Goal: Task Accomplishment & Management: Manage account settings

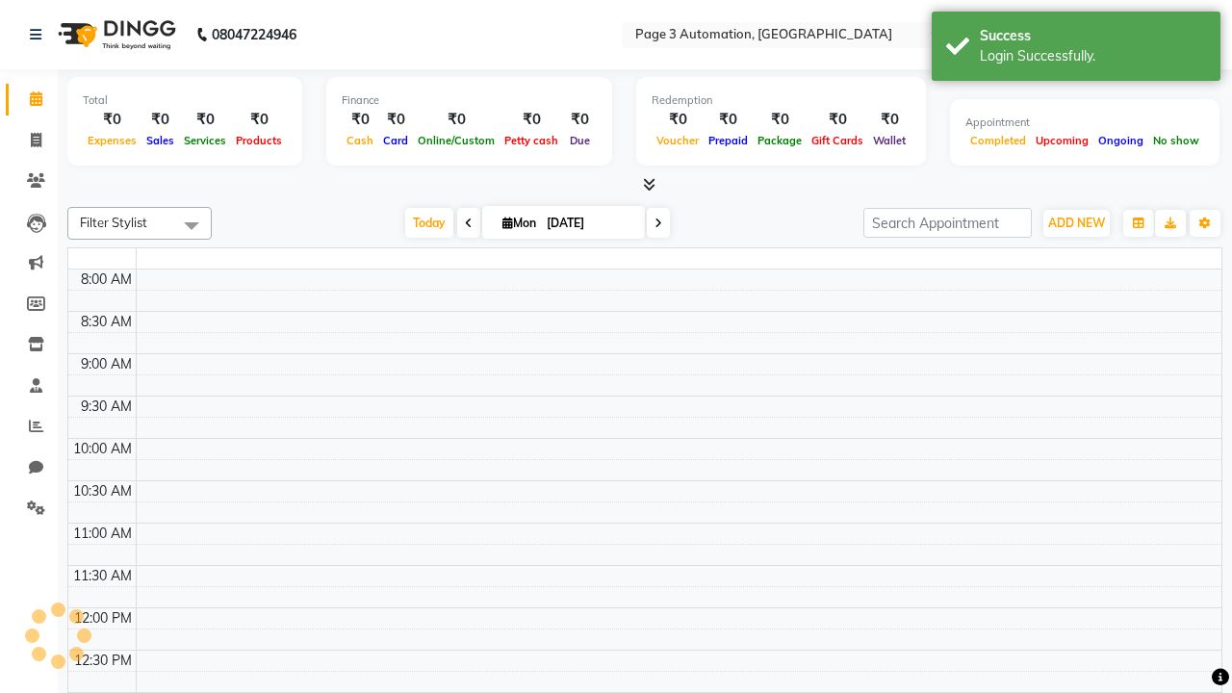
select select "en"
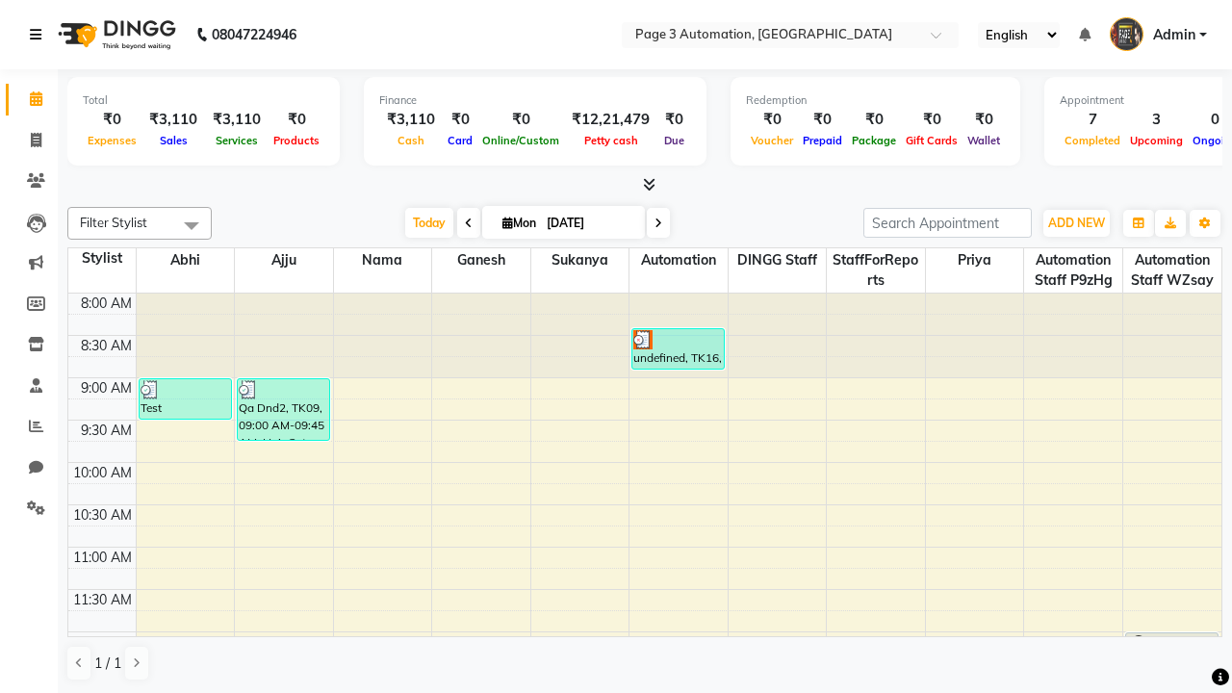
click at [39, 35] on icon at bounding box center [36, 34] width 12 height 13
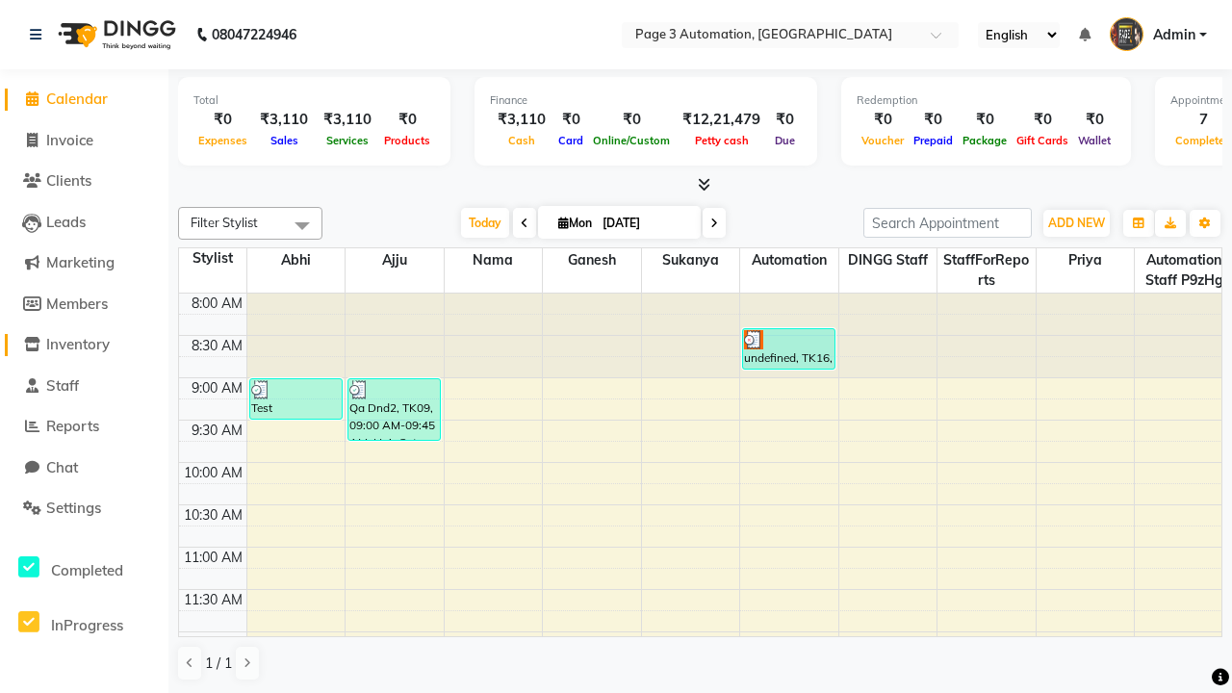
click at [84, 345] on span "Inventory" at bounding box center [78, 344] width 64 height 18
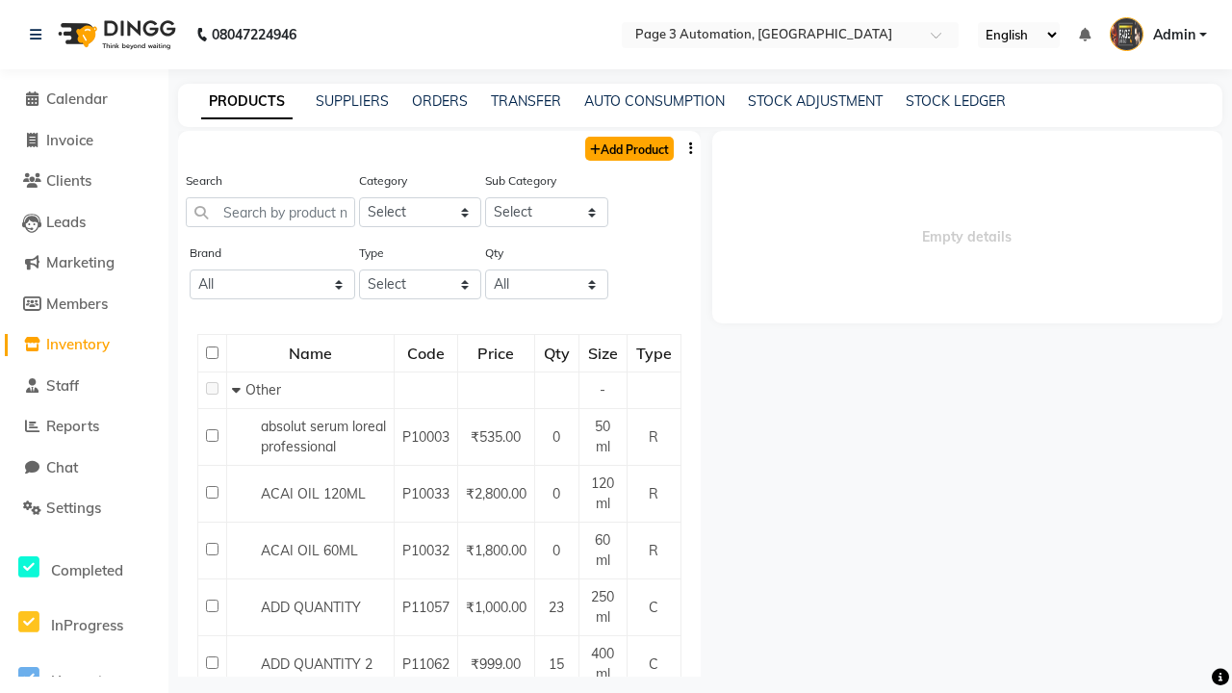
click at [628, 148] on link "Add Product" at bounding box center [629, 149] width 89 height 24
select select "true"
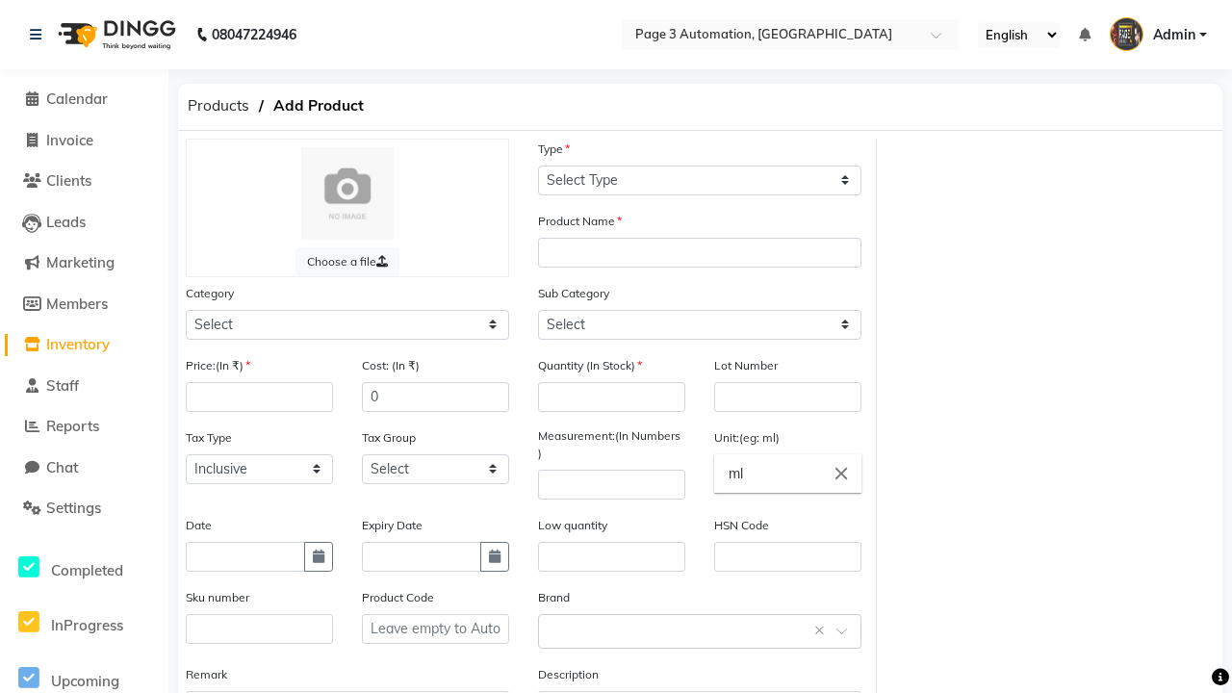
select select "C"
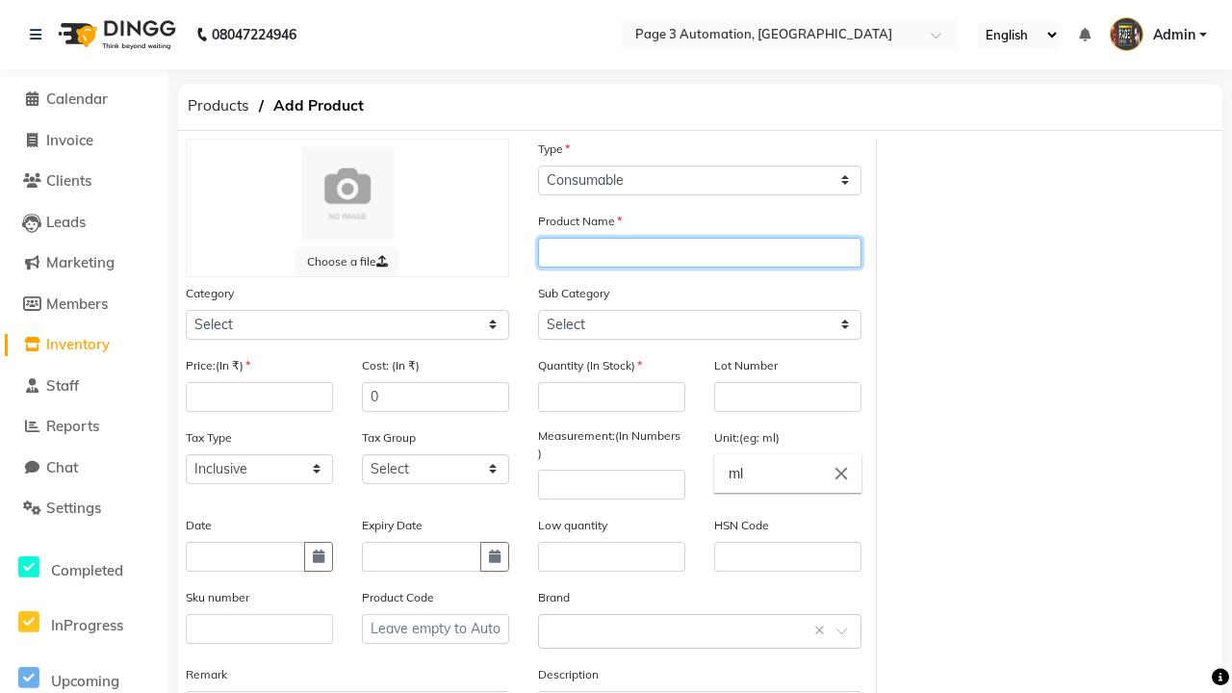
type input "Automation Product 4j5Io"
select select "1000"
type input "Automation Product 4j5Io"
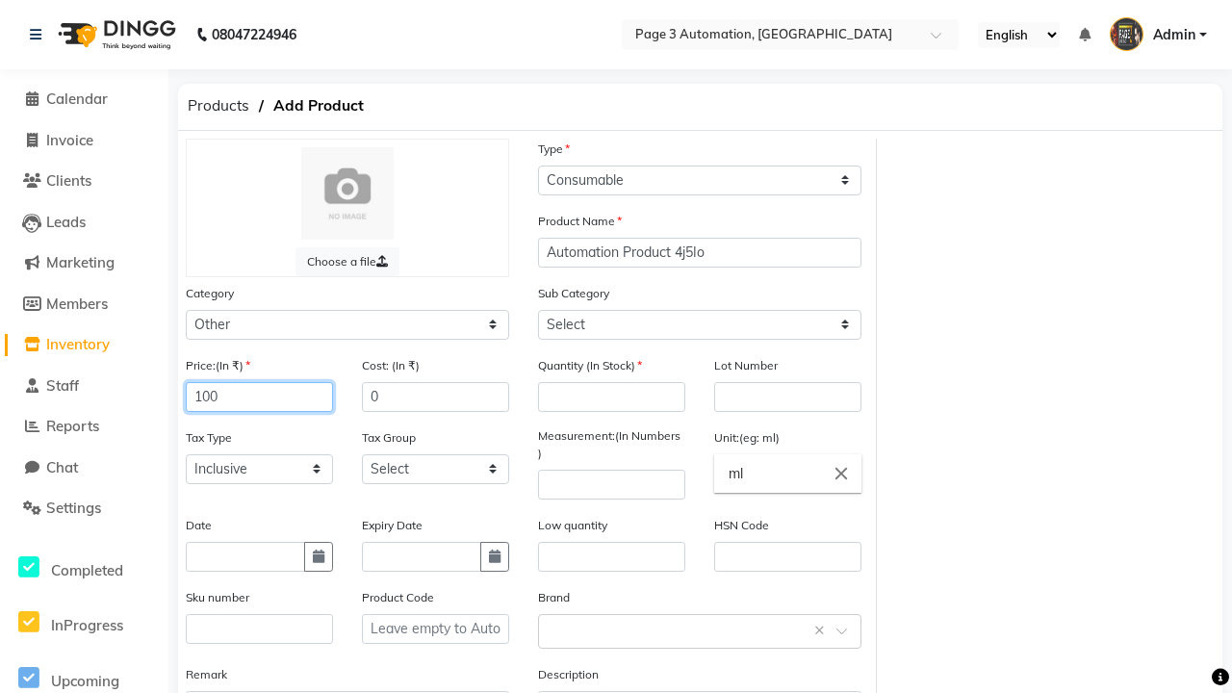
type input "100"
type input "150"
select select "1002"
type input "150"
type input "100"
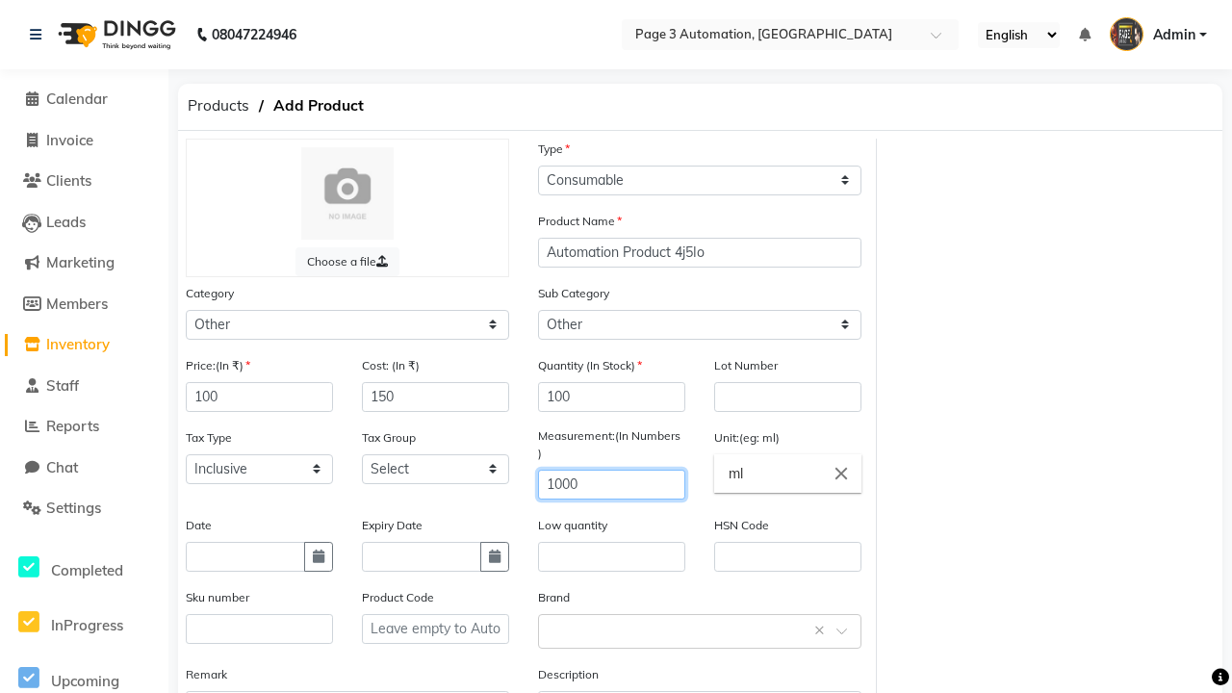
type input "1000"
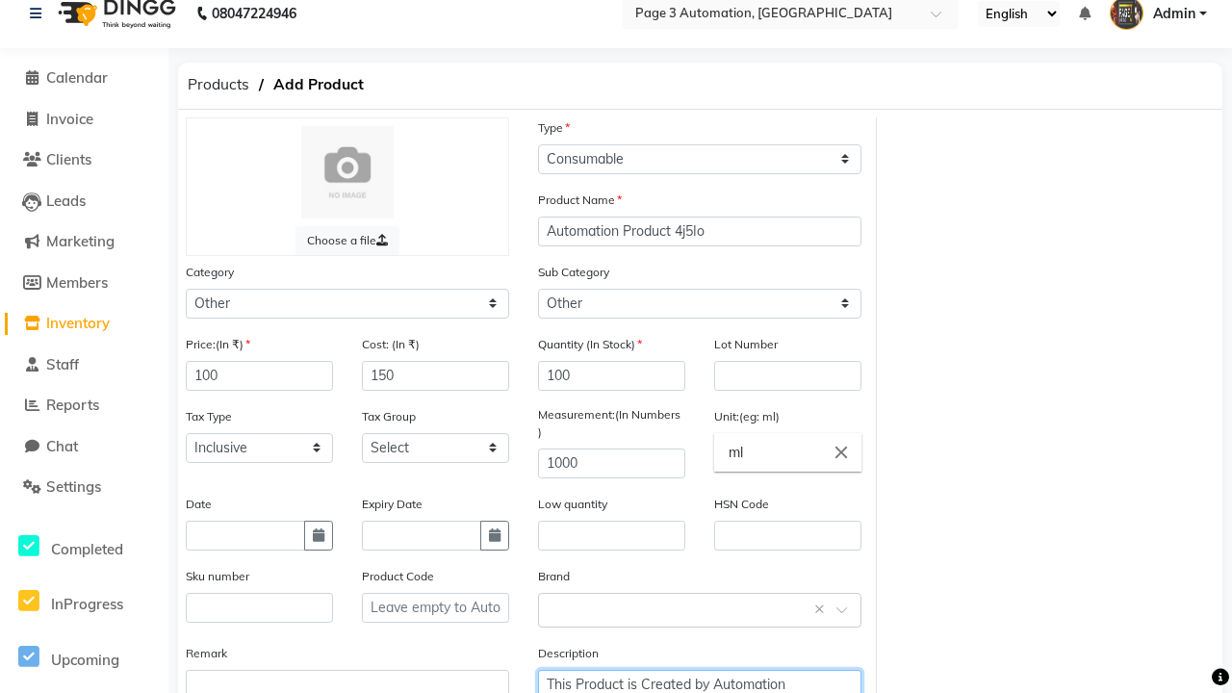
type textarea "This Product is Created by Automation"
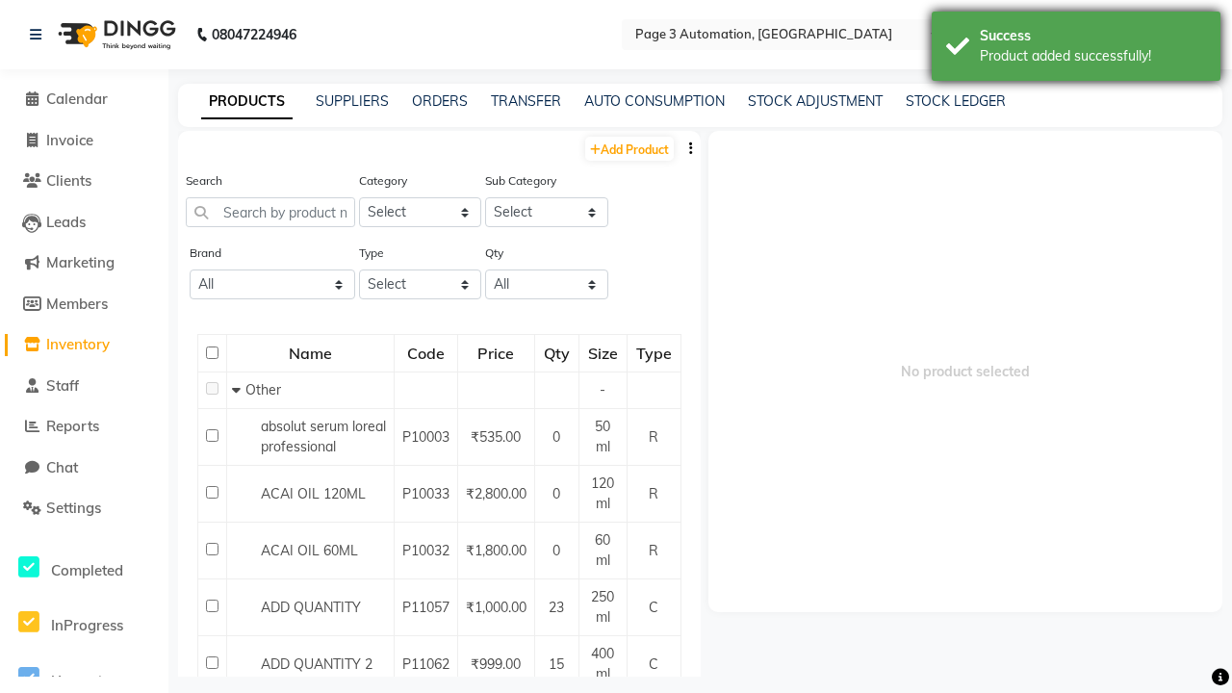
click at [1076, 49] on div "Product added successfully!" at bounding box center [1093, 56] width 226 height 20
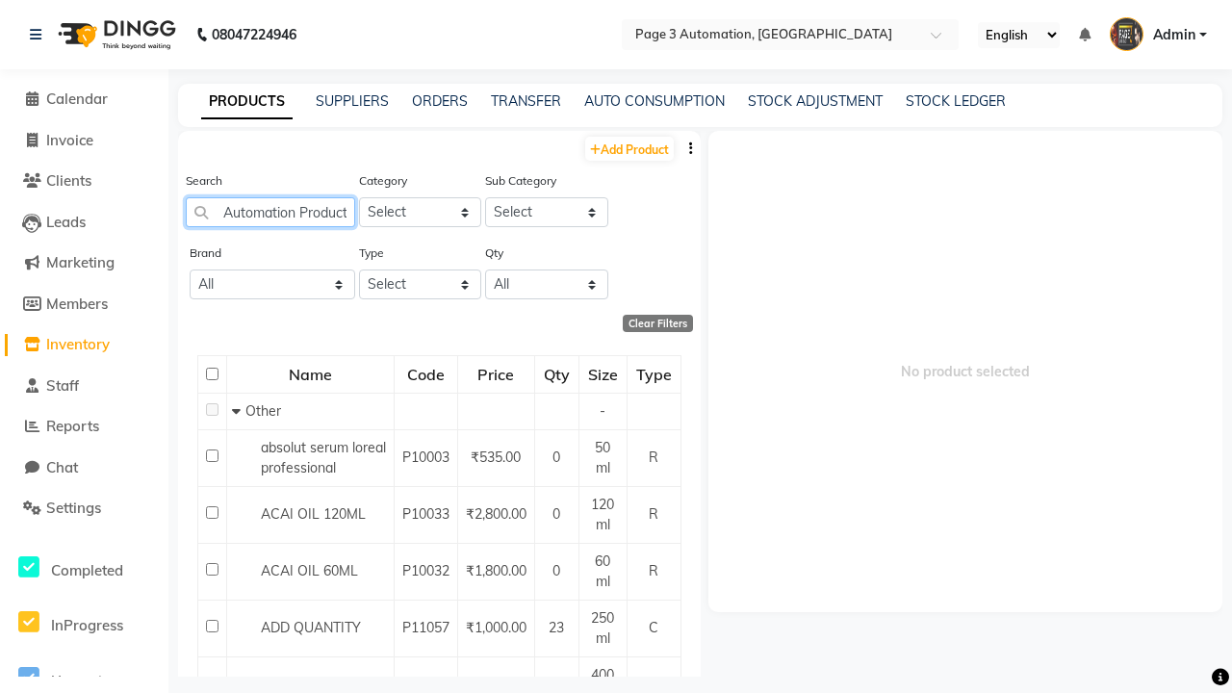
scroll to position [0, 35]
type input "Automation Product 4j5Io"
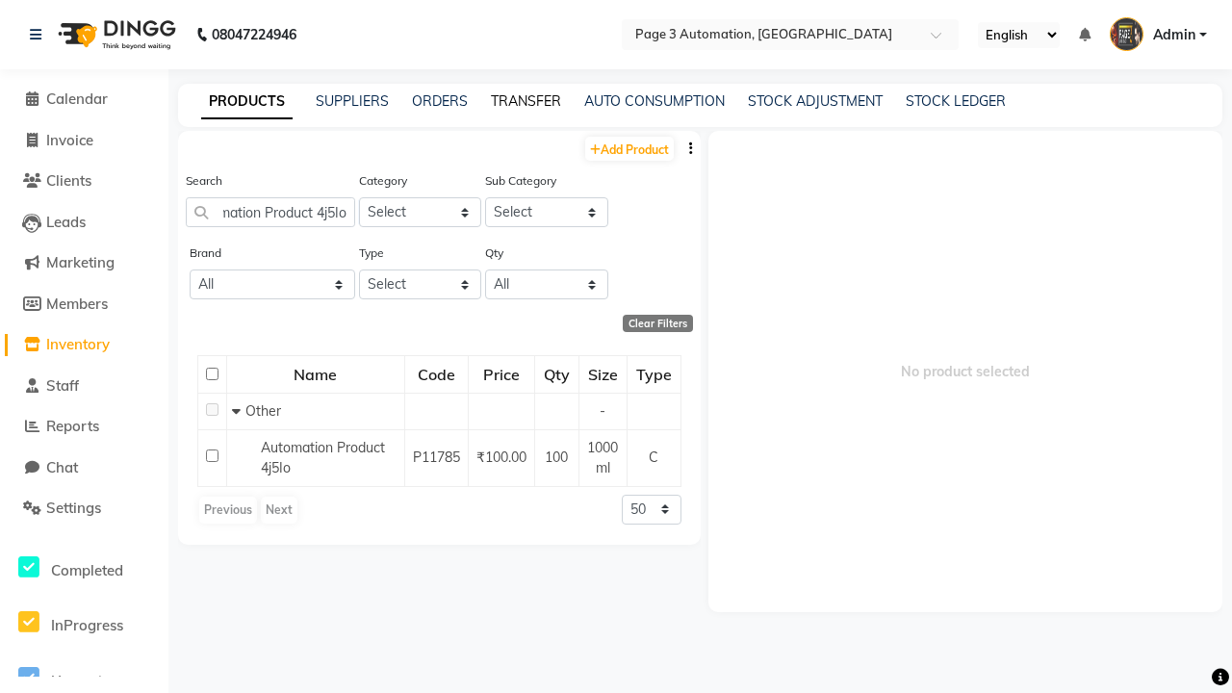
click at [526, 101] on link "TRANSFER" at bounding box center [526, 100] width 70 height 17
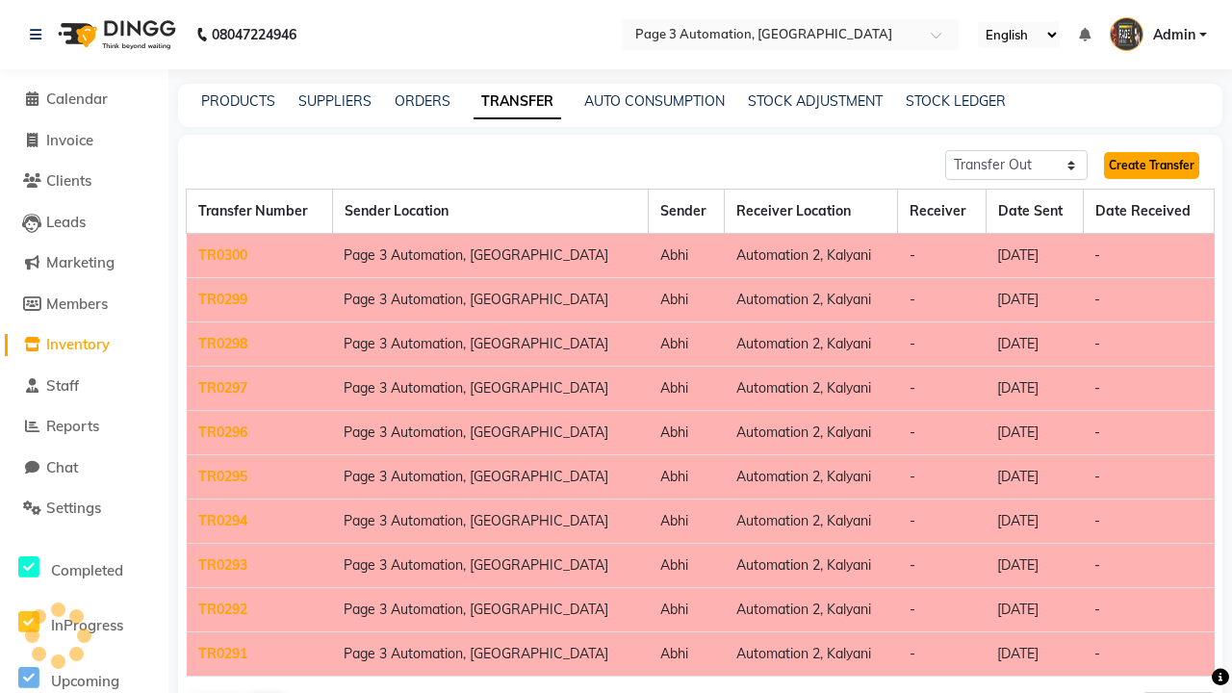
click at [1151, 166] on link "Create Transfer" at bounding box center [1151, 165] width 95 height 27
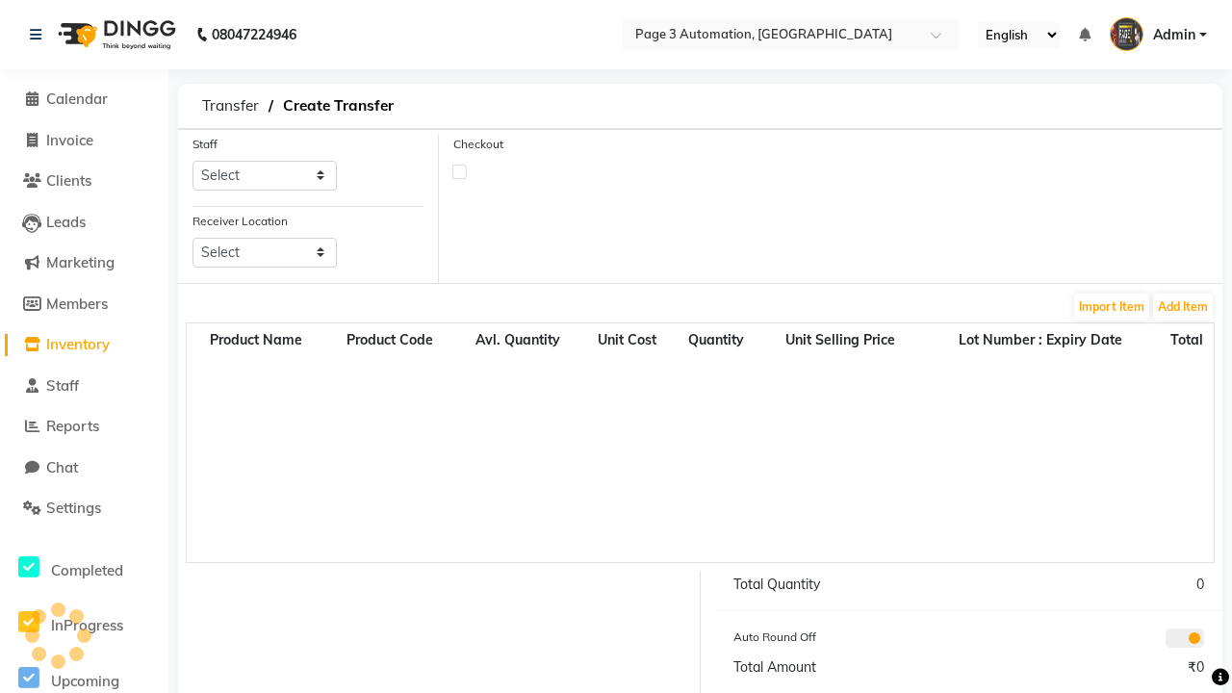
select select "711"
select select "3550"
click at [1183, 306] on button "Add Item" at bounding box center [1183, 307] width 60 height 27
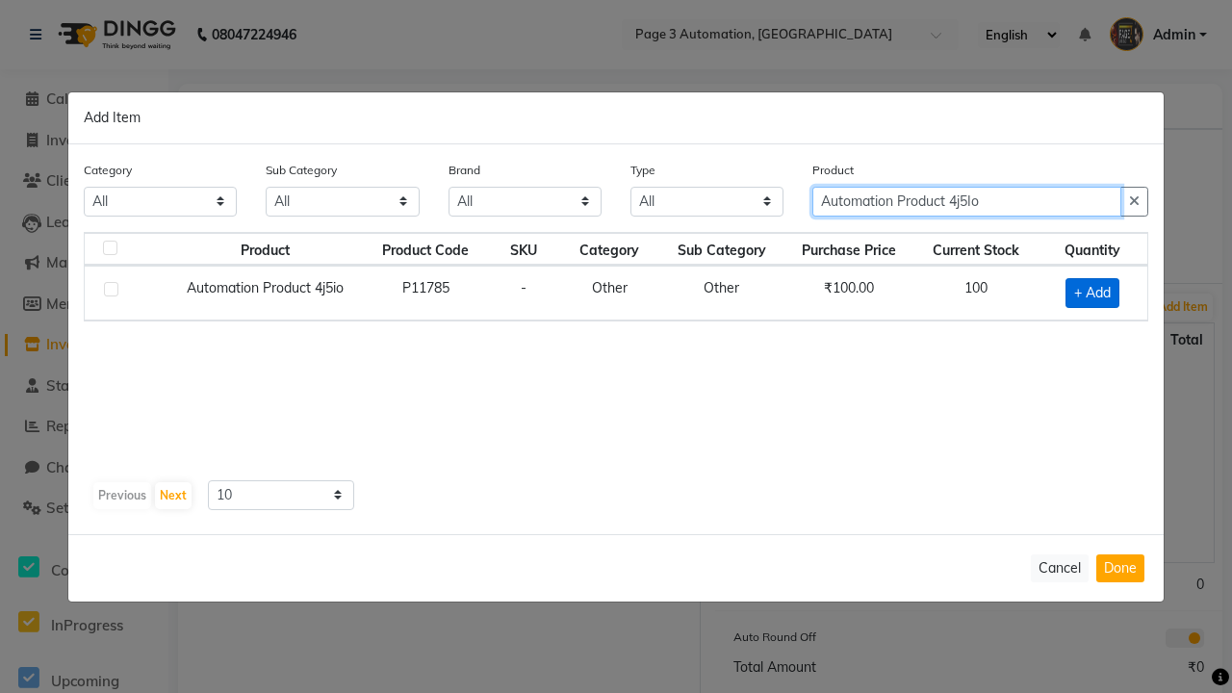
type input "Automation Product 4j5Io"
click at [1091, 293] on span "+ Add" at bounding box center [1093, 293] width 54 height 30
checkbox input "true"
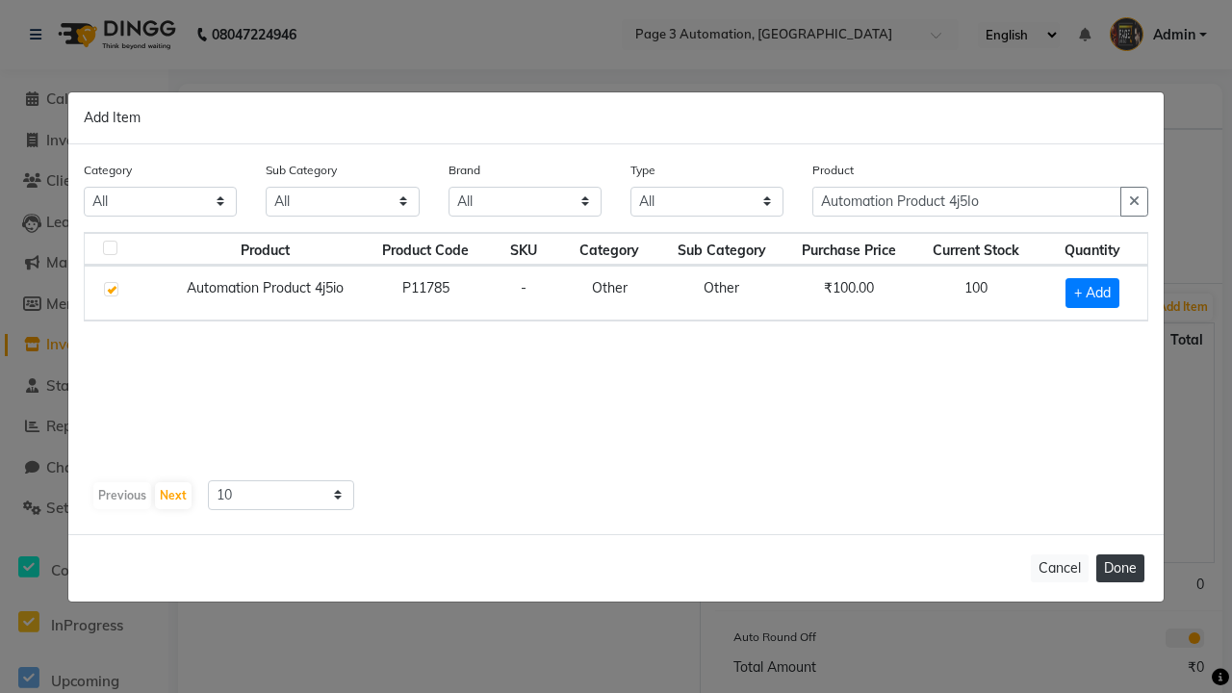
click at [1120, 568] on button "Done" at bounding box center [1120, 568] width 48 height 28
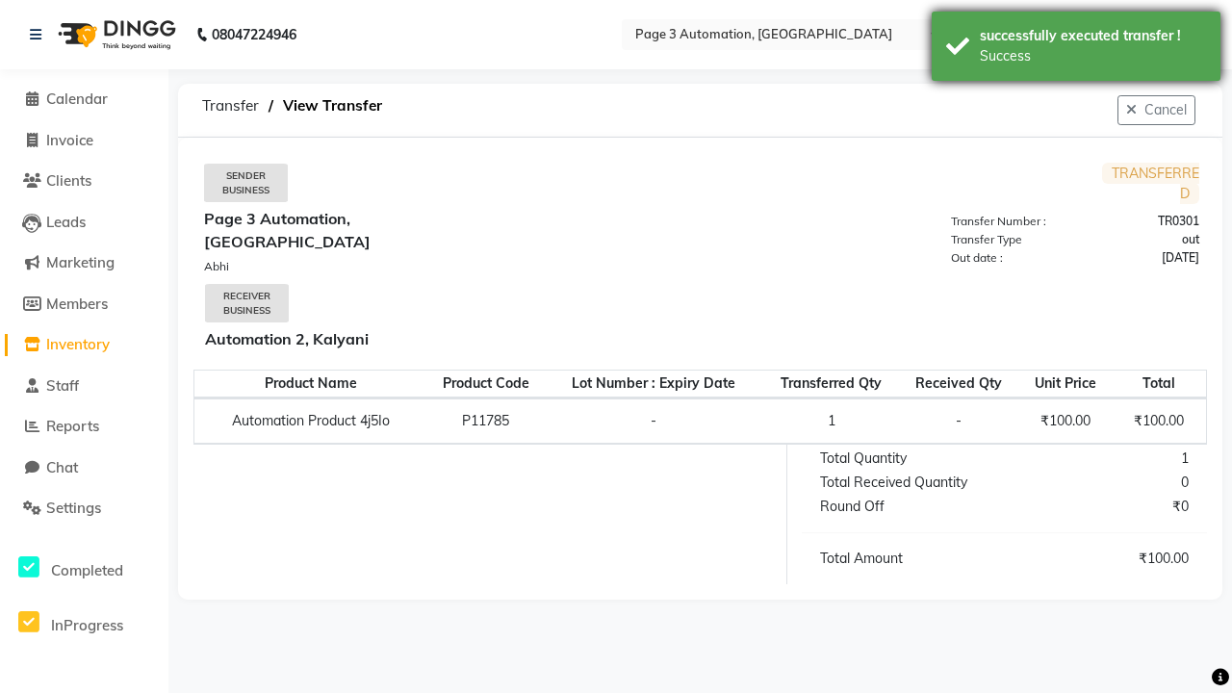
click at [1076, 49] on div "Success" at bounding box center [1093, 56] width 226 height 20
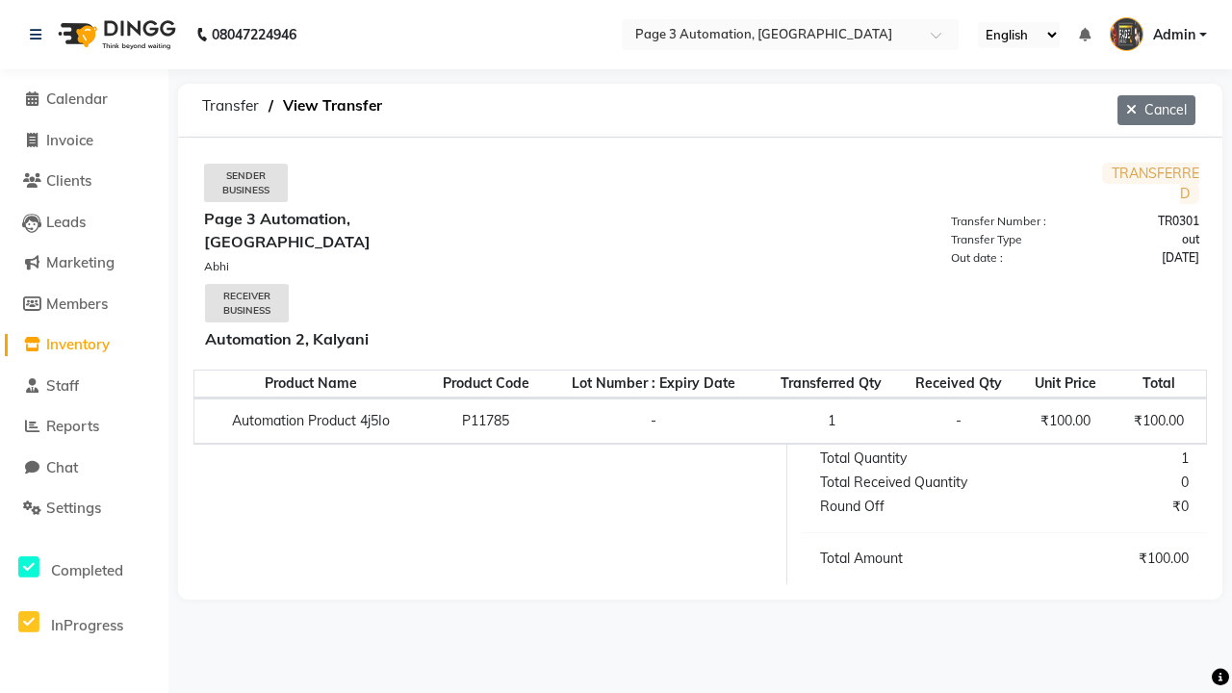
click at [1154, 110] on button "Cancel" at bounding box center [1156, 110] width 78 height 30
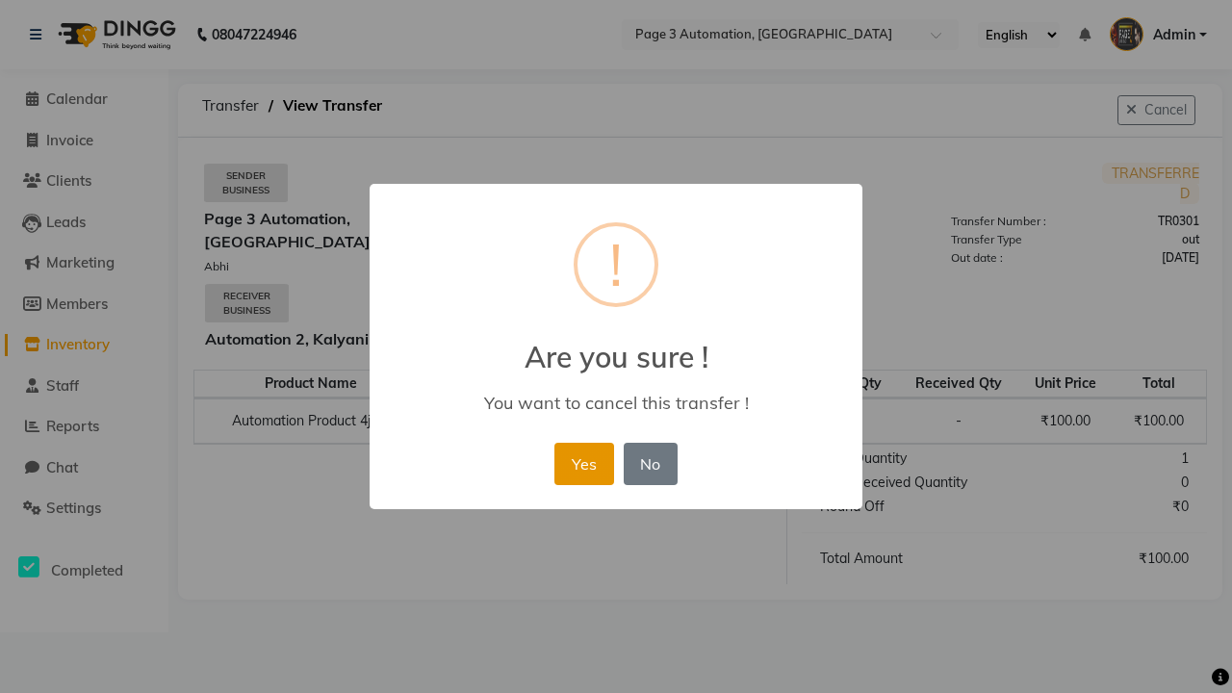
click at [583, 463] on button "Yes" at bounding box center [583, 464] width 59 height 42
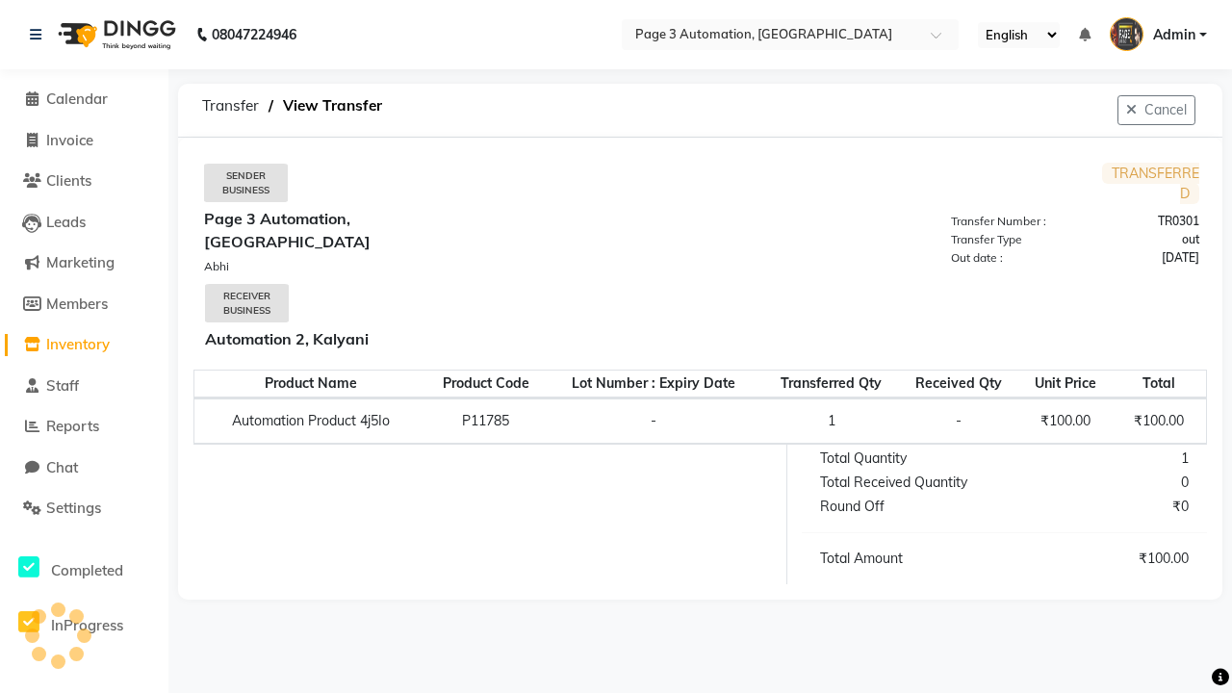
select select "sender"
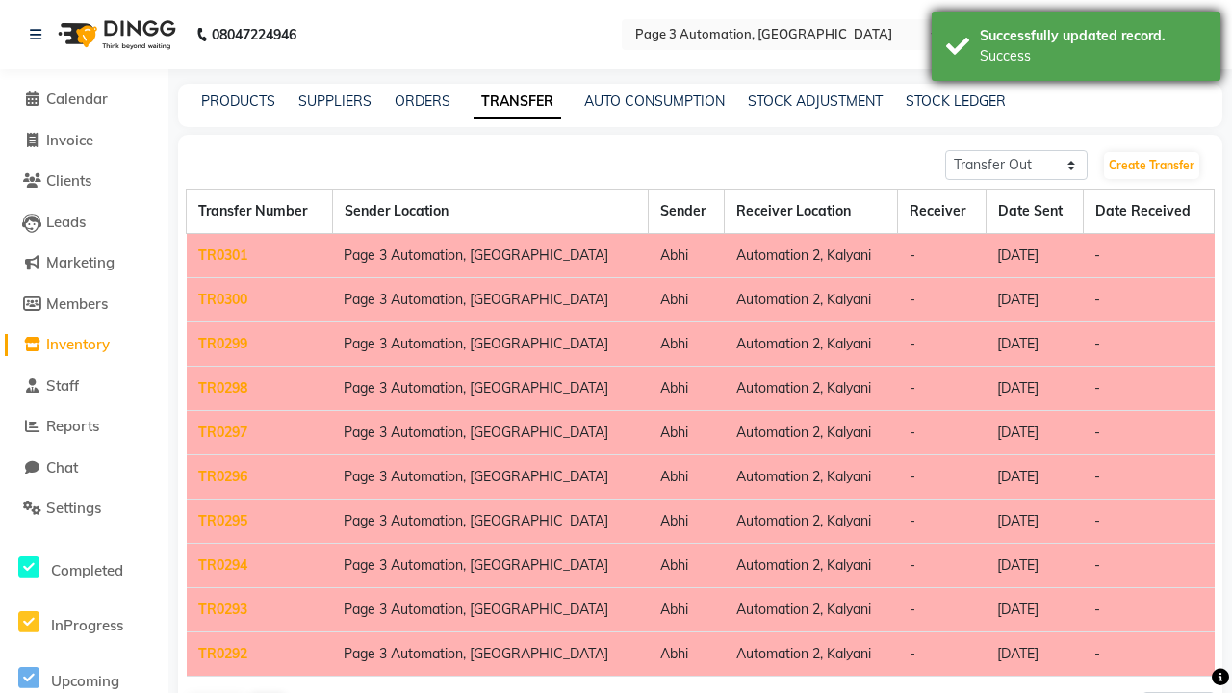
click at [1076, 49] on div "Success" at bounding box center [1093, 56] width 226 height 20
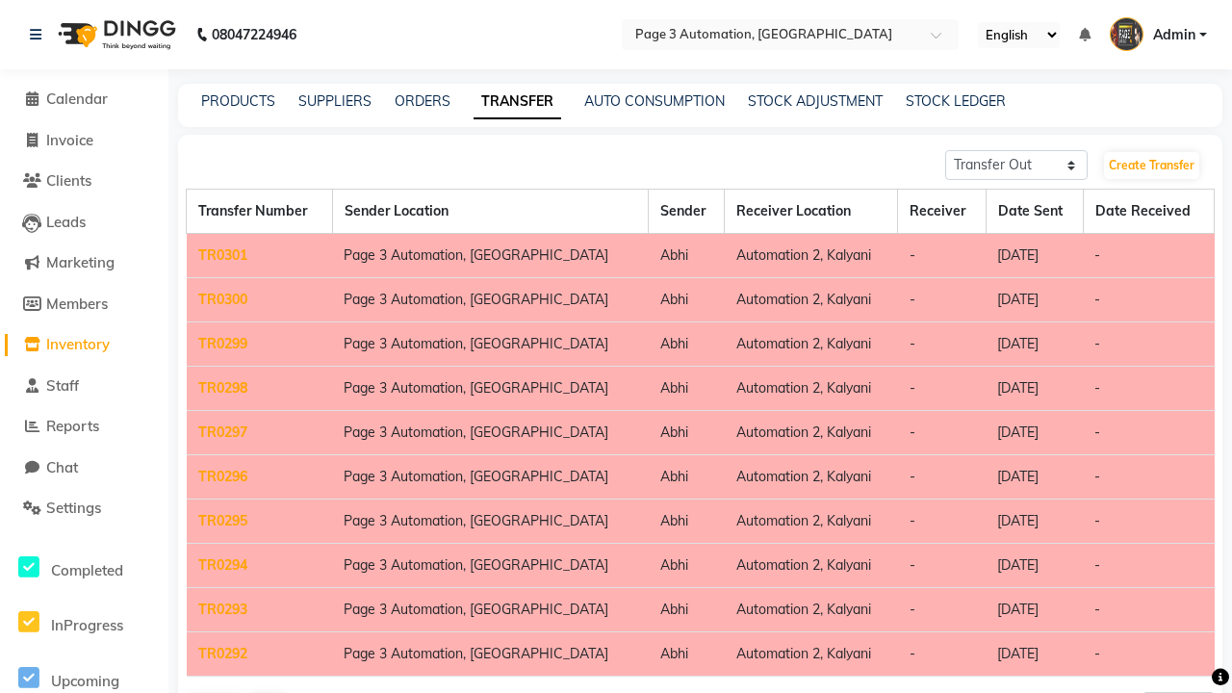
click at [222, 255] on link "TR0301" at bounding box center [222, 254] width 49 height 17
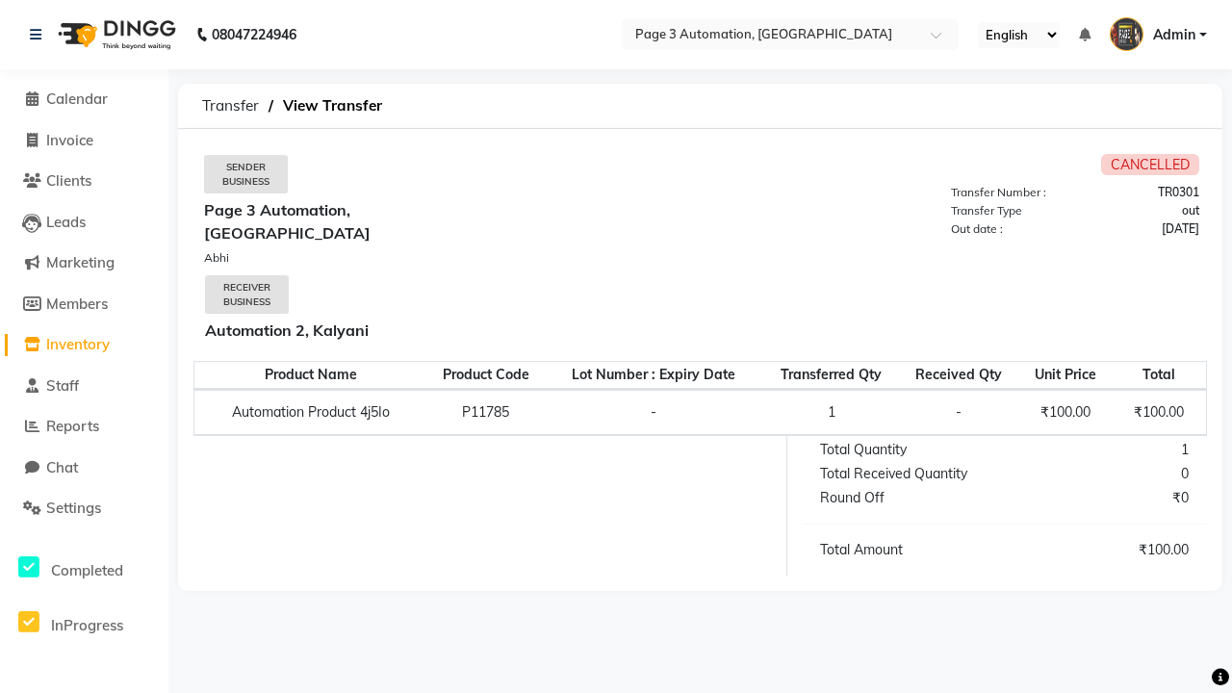
select select "sender"
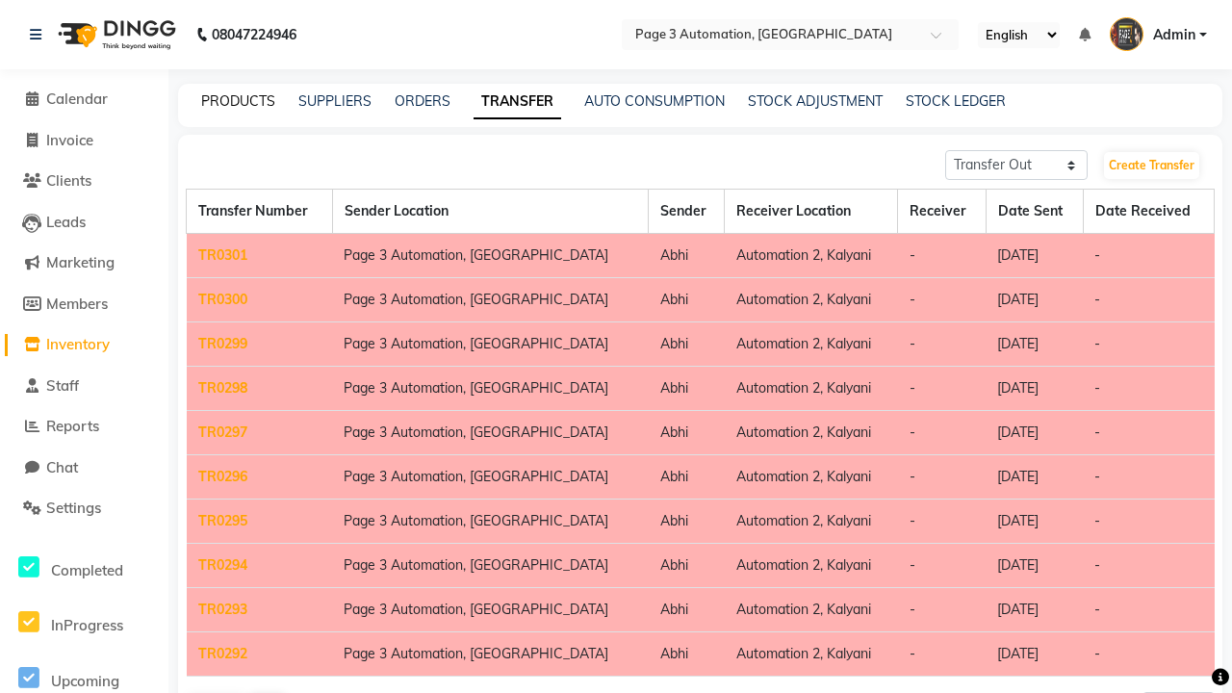
click at [238, 101] on link "PRODUCTS" at bounding box center [238, 100] width 74 height 17
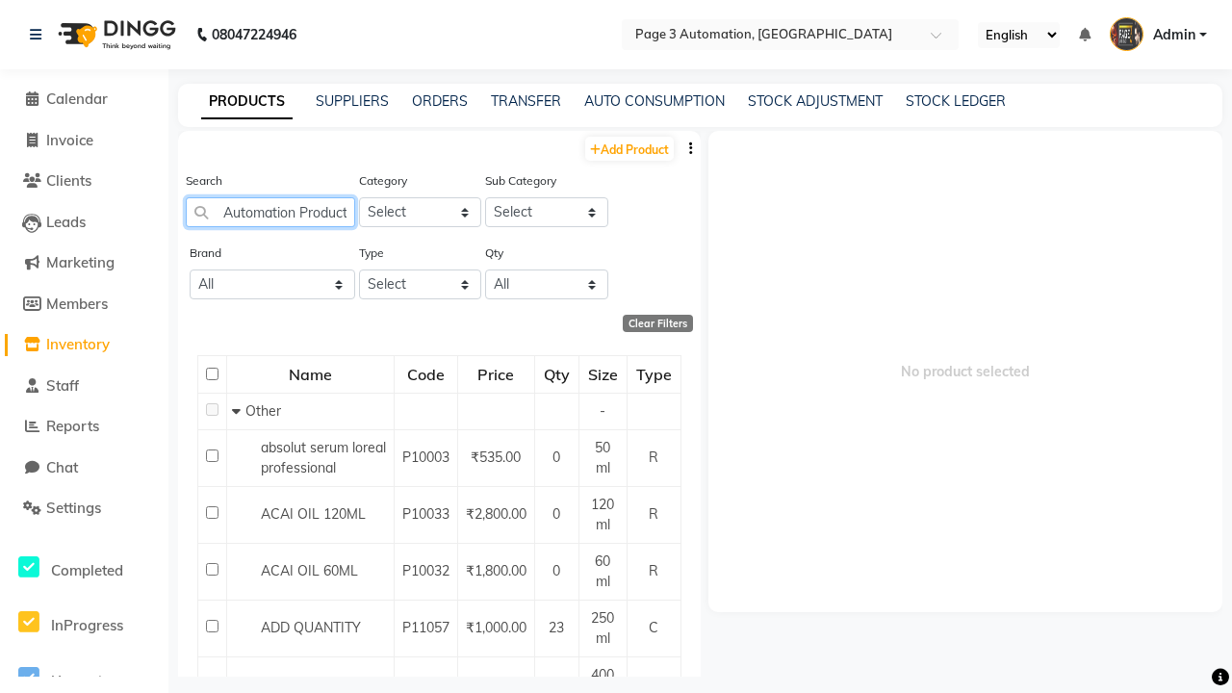
scroll to position [0, 35]
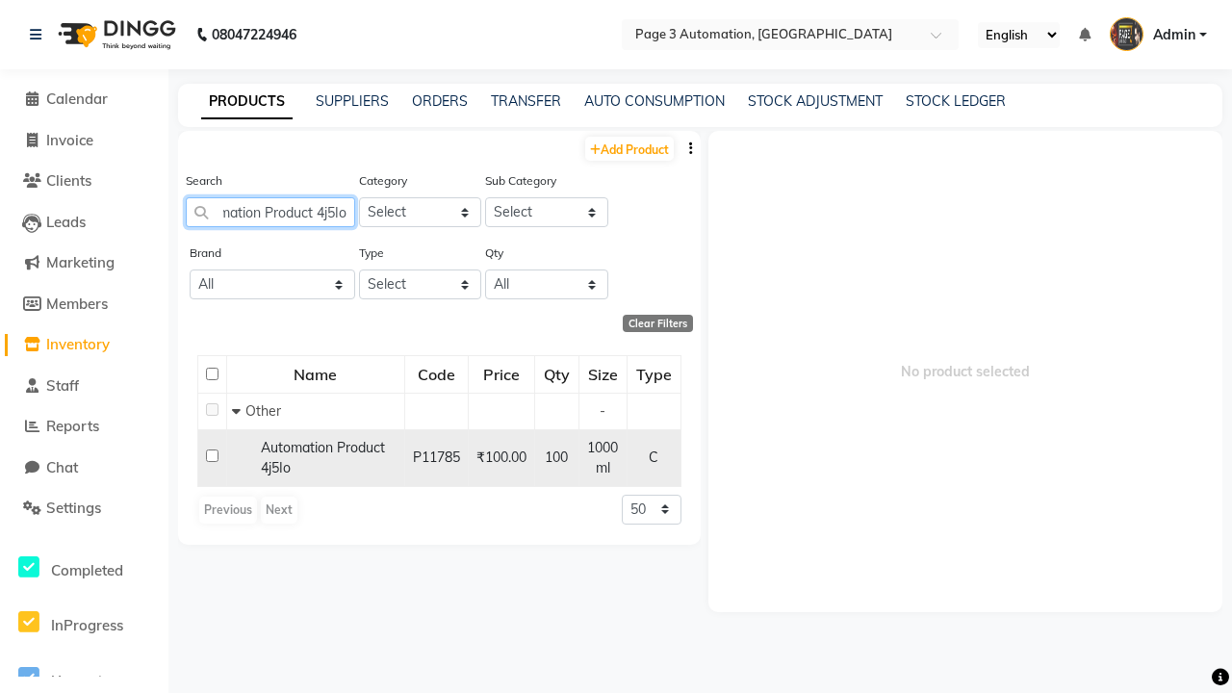
type input "Automation Product 4j5Io"
click at [212, 455] on input "checkbox" at bounding box center [212, 455] width 13 height 13
checkbox input "true"
select select
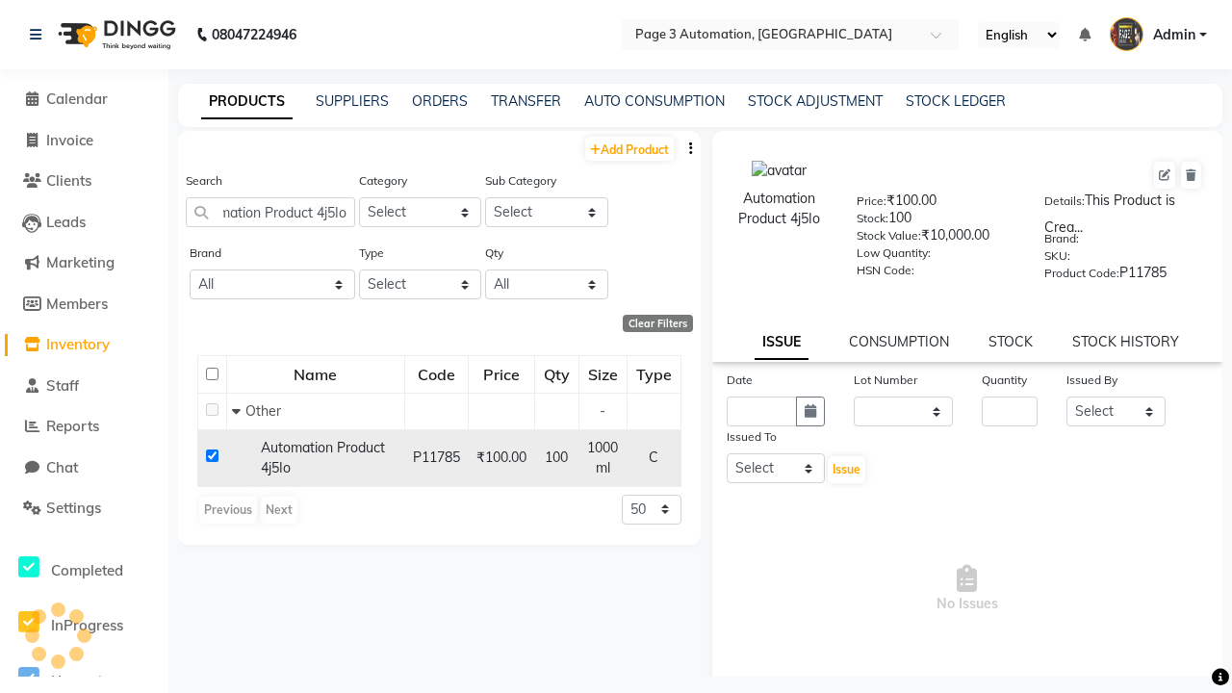
scroll to position [0, 0]
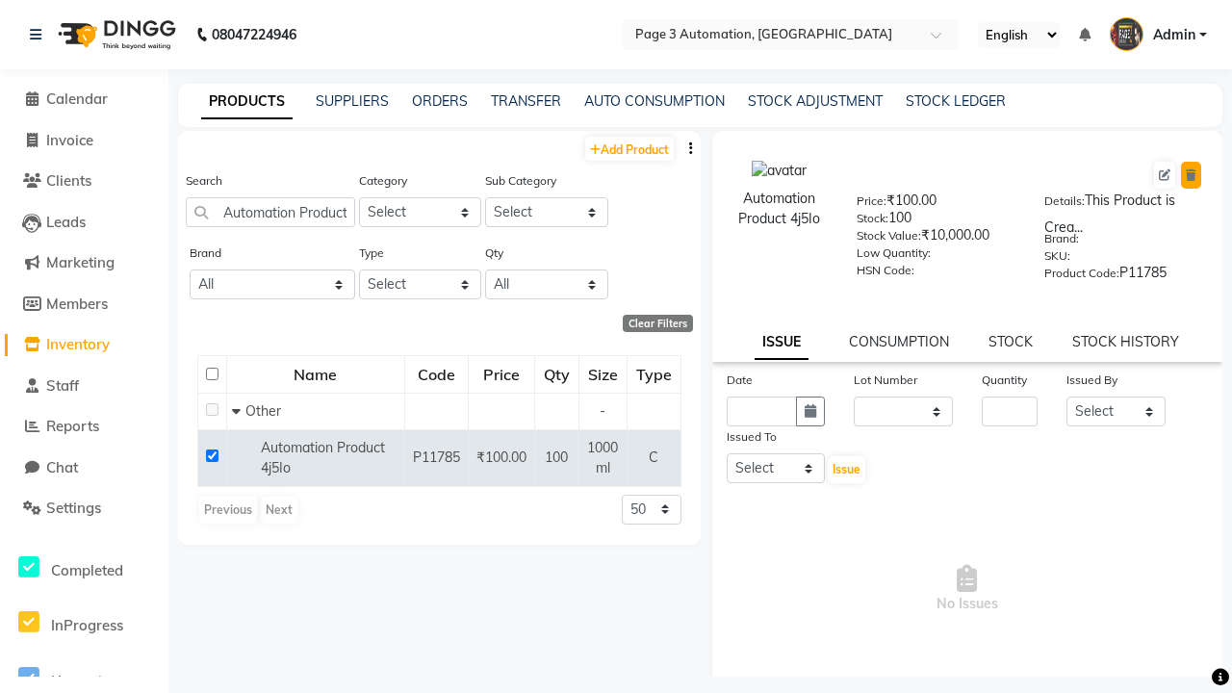
click at [1191, 175] on icon at bounding box center [1191, 175] width 11 height 12
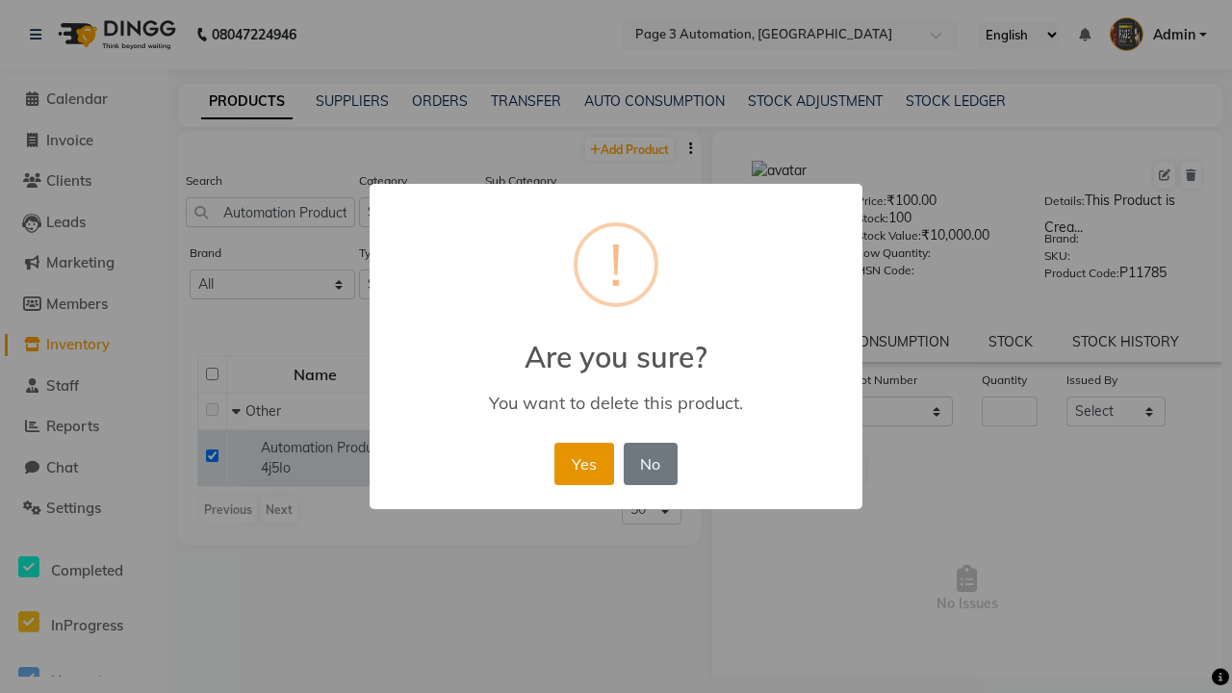
click at [583, 463] on button "Yes" at bounding box center [583, 464] width 59 height 42
